Goal: Use online tool/utility: Use online tool/utility

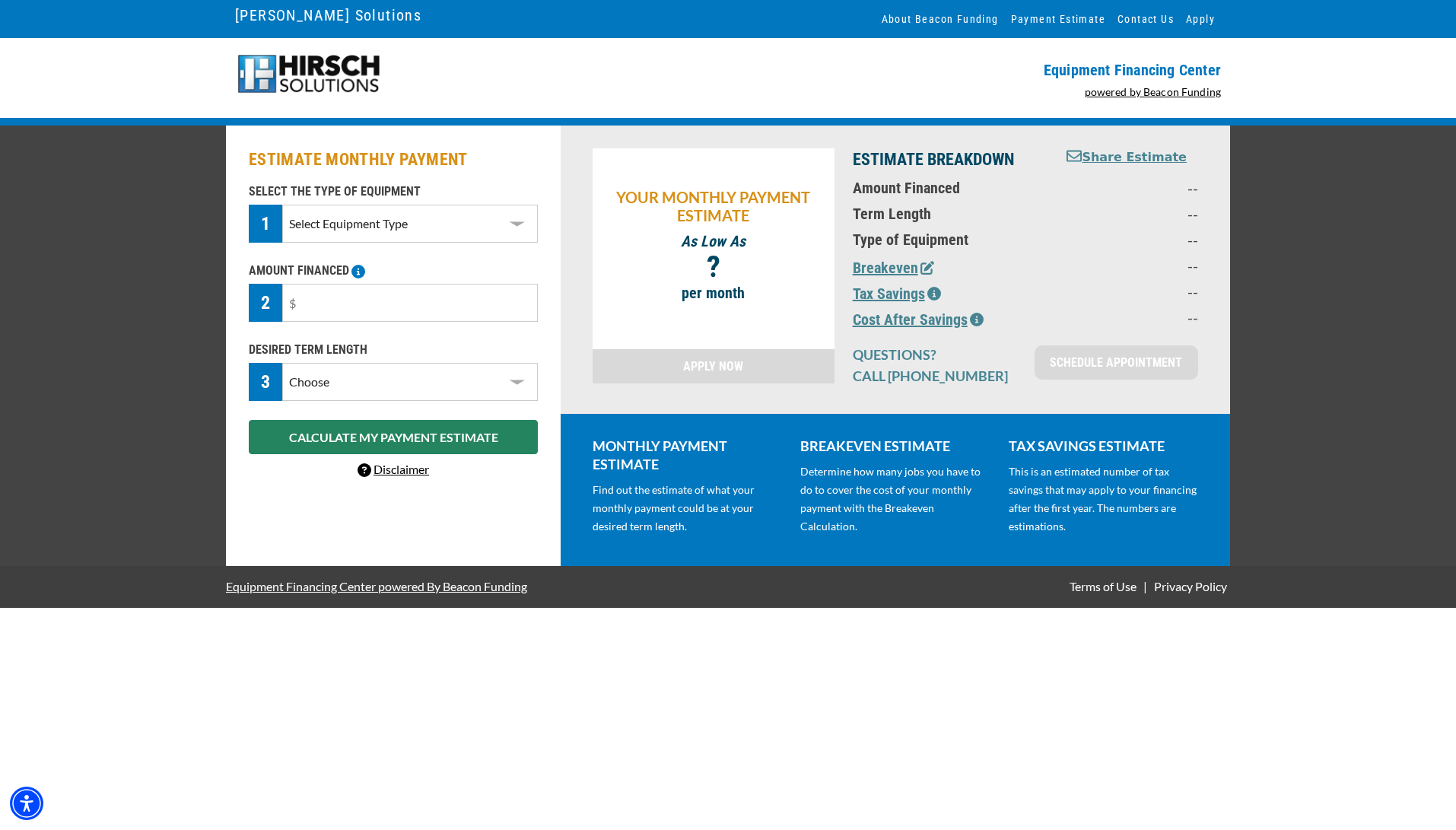
click at [359, 217] on select "Select Equipment Type DTG Printing Embroidery Screen Printing Software and Auto…" at bounding box center [409, 223] width 255 height 38
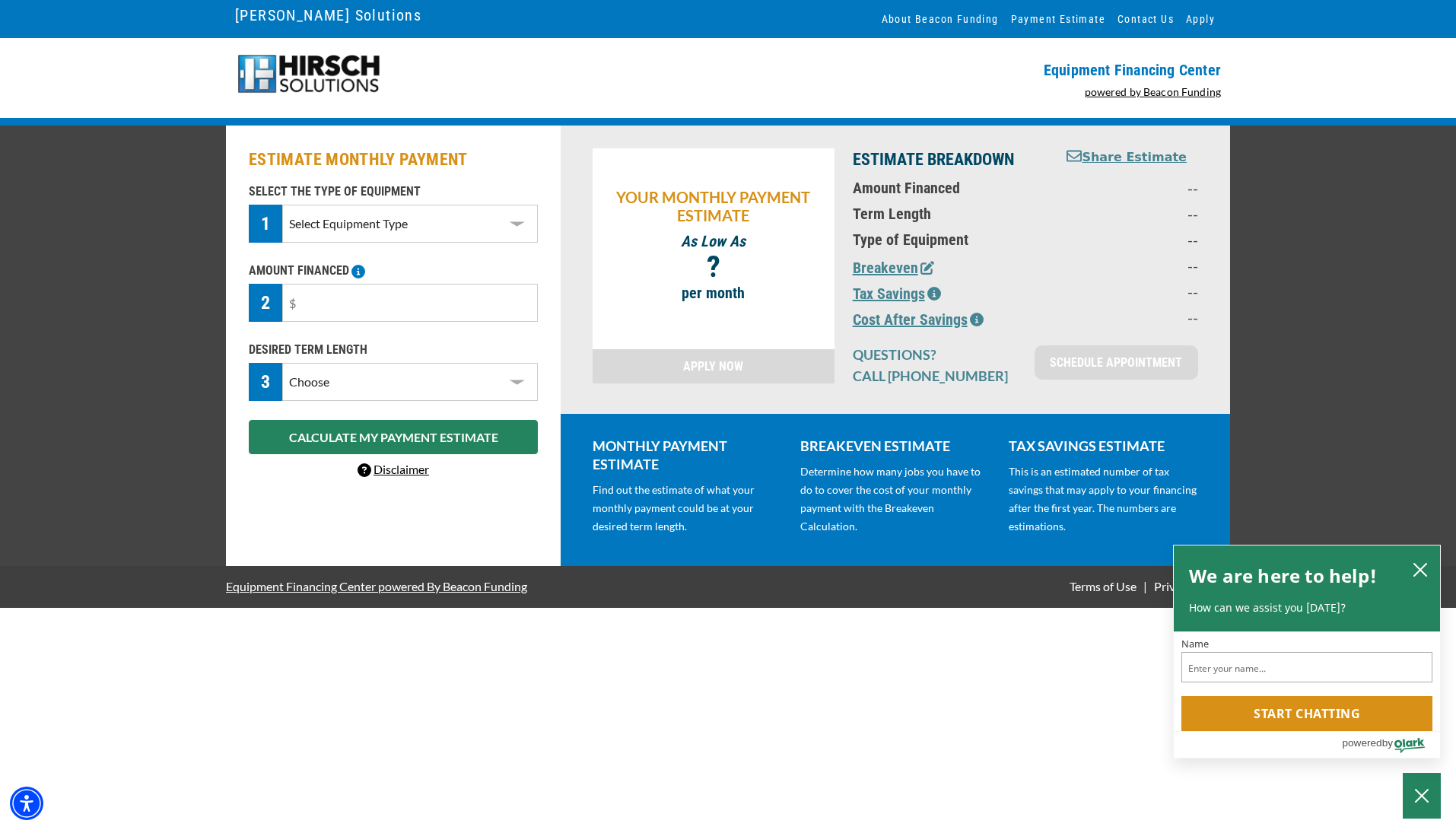
select select "1"
click at [327, 307] on input "text" at bounding box center [409, 303] width 255 height 38
drag, startPoint x: 315, startPoint y: 307, endPoint x: 253, endPoint y: 306, distance: 62.0
click at [274, 308] on div "2" at bounding box center [393, 303] width 289 height 38
type input "$69,000"
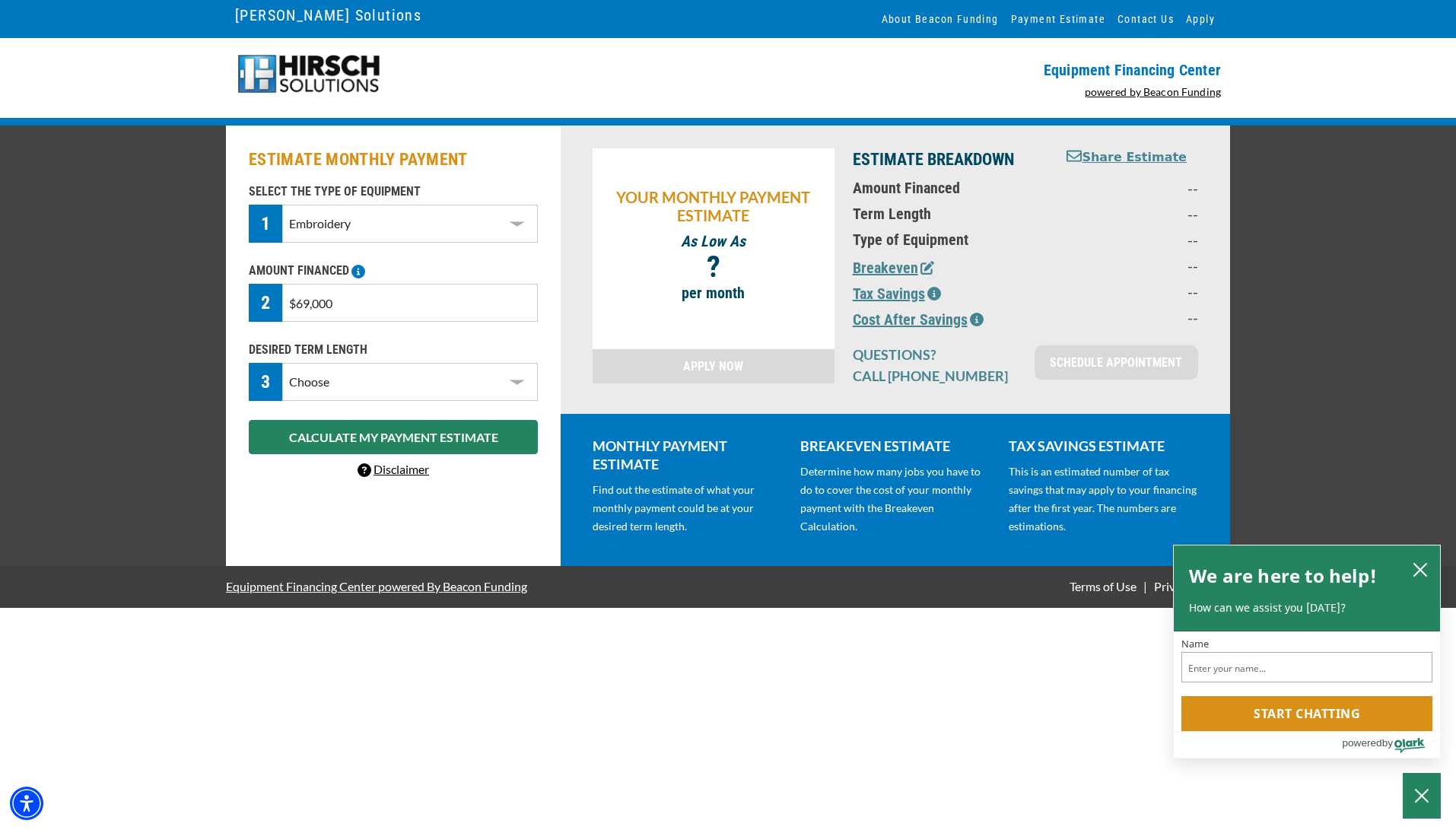
click at [353, 394] on select "Choose 36 Months 48 Months 60 Months" at bounding box center [409, 382] width 255 height 38
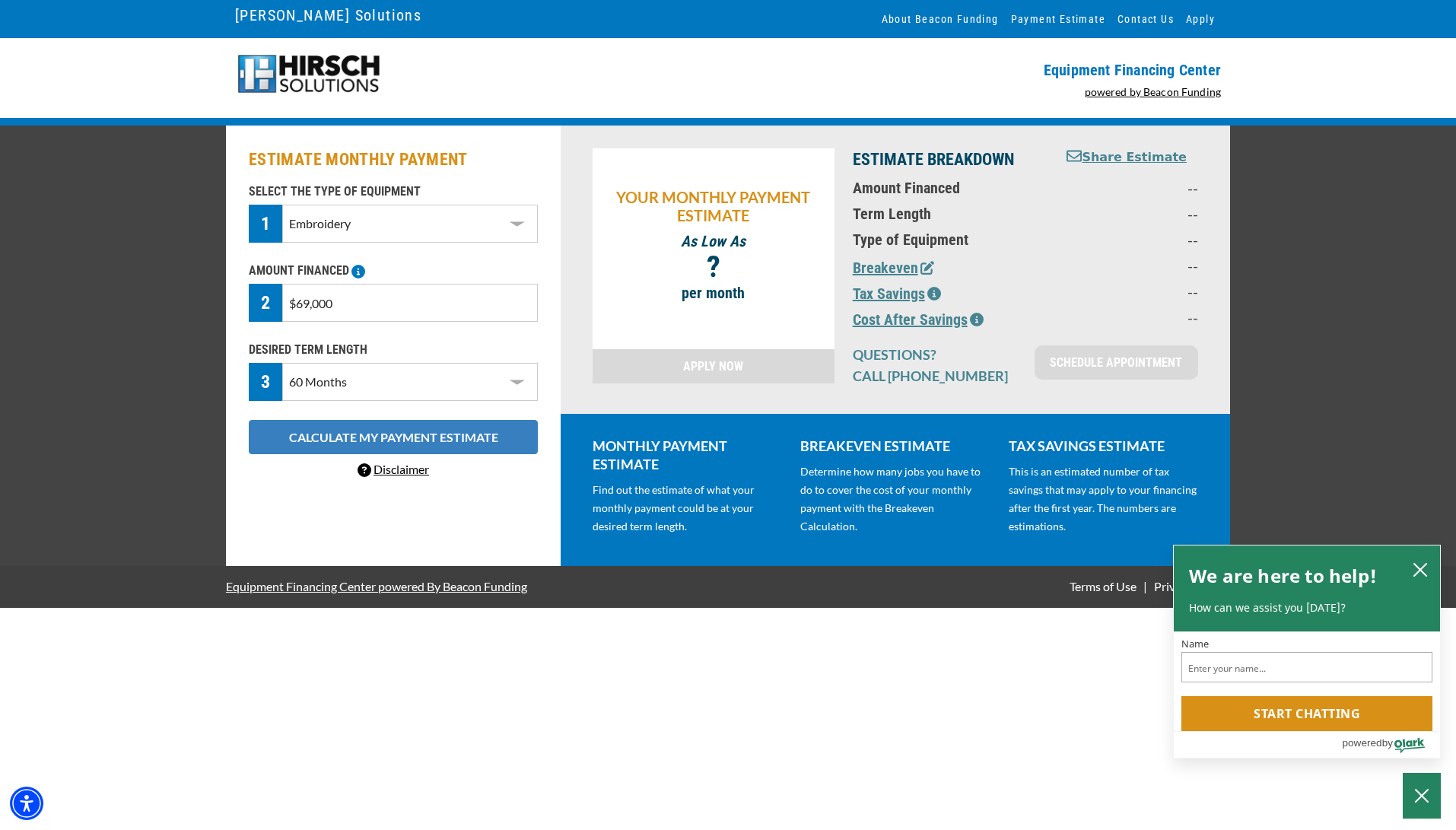
click at [353, 437] on button "CALCULATE MY PAYMENT ESTIMATE" at bounding box center [393, 436] width 289 height 34
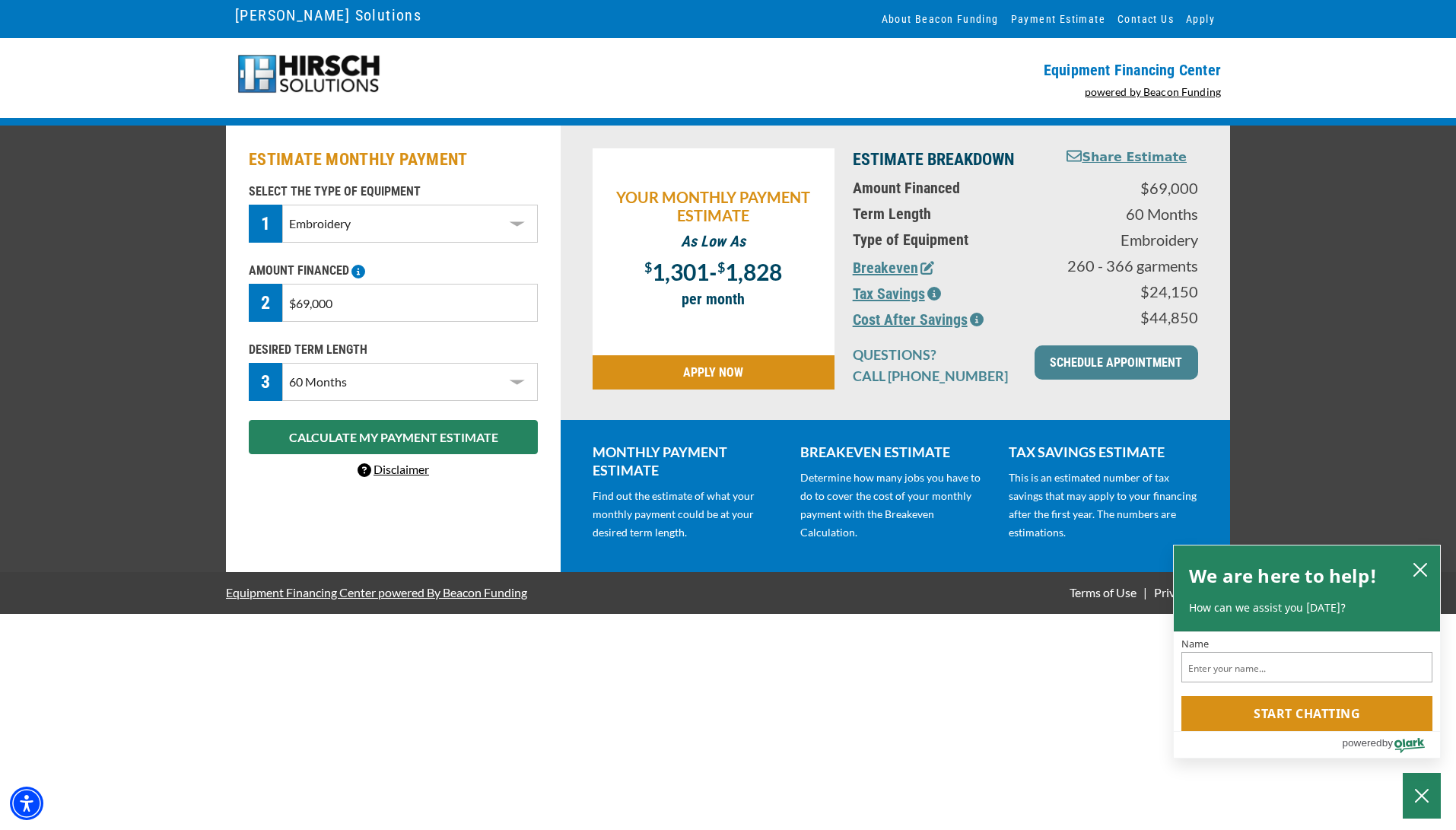
click at [384, 394] on select "Choose 36 Months 48 Months 60 Months" at bounding box center [409, 382] width 255 height 38
select select "48"
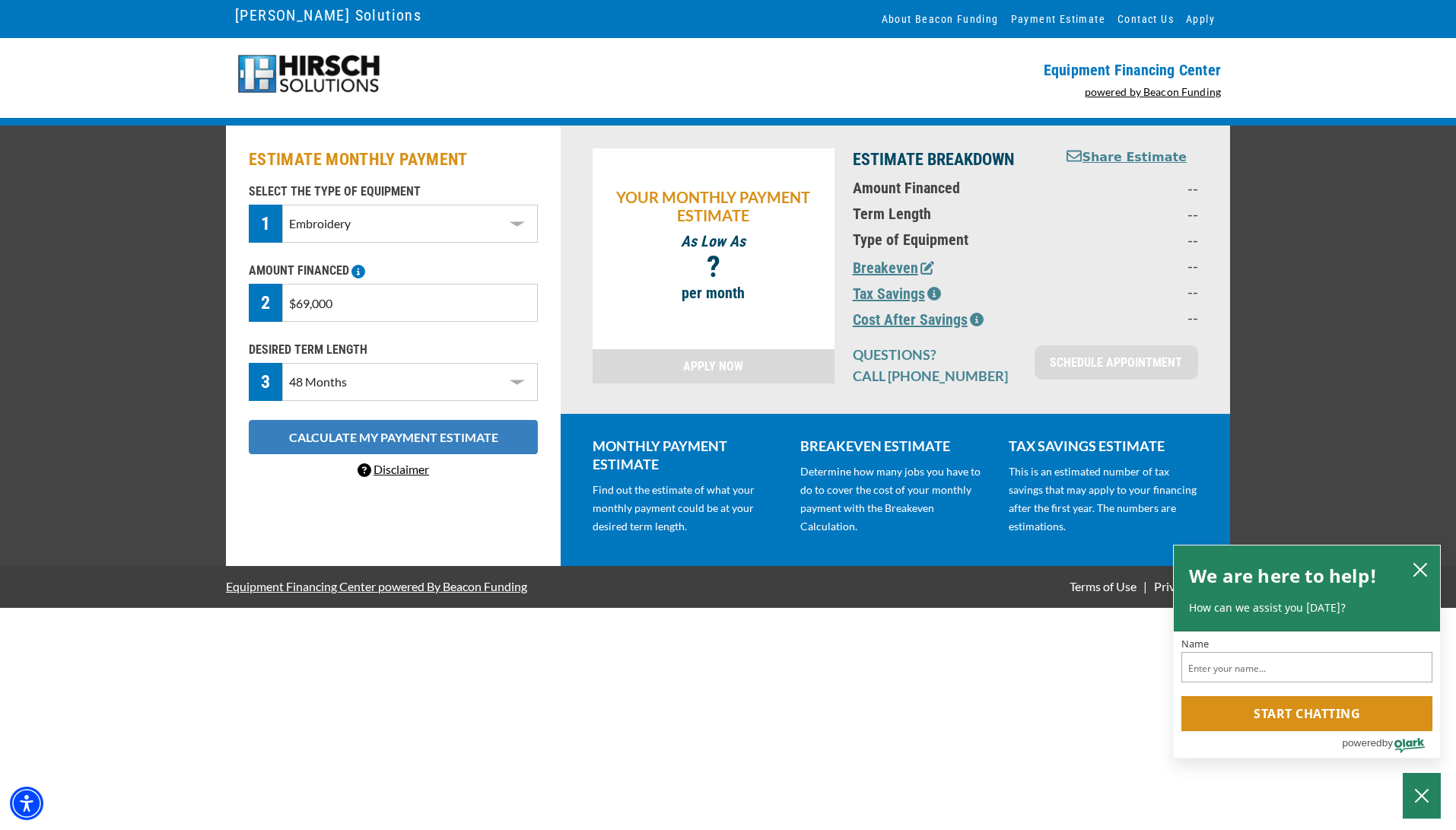
click at [396, 434] on button "CALCULATE MY PAYMENT ESTIMATE" at bounding box center [393, 436] width 289 height 34
